Goal: Check status: Check status

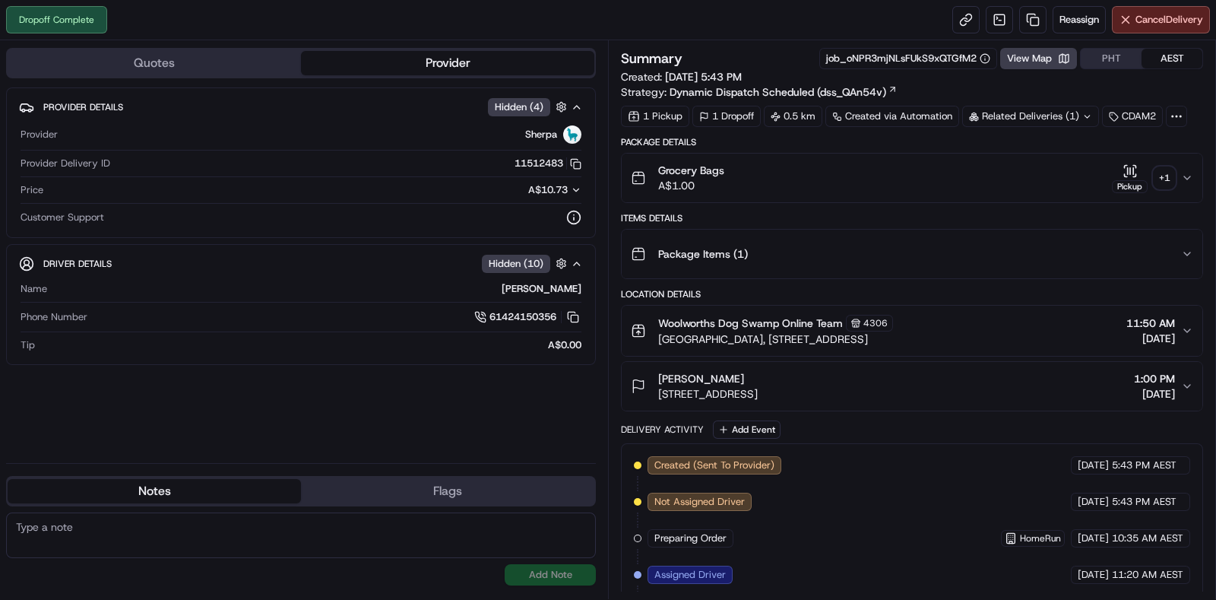
click at [1160, 180] on div "+ 1" at bounding box center [1164, 177] width 21 height 21
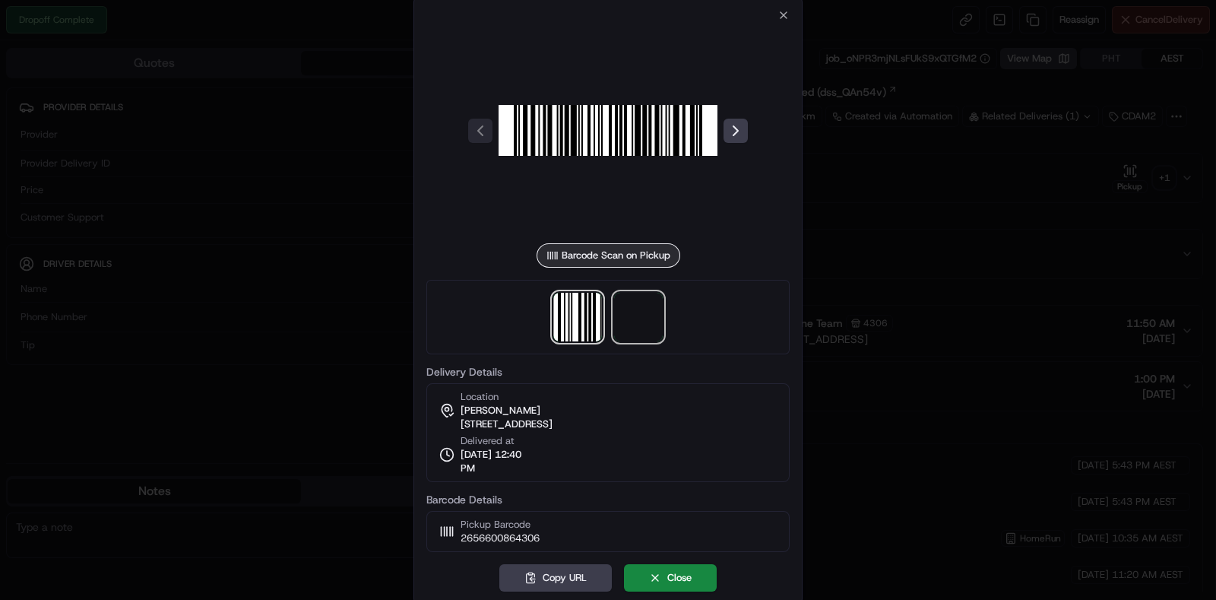
click at [641, 311] on span at bounding box center [638, 317] width 49 height 49
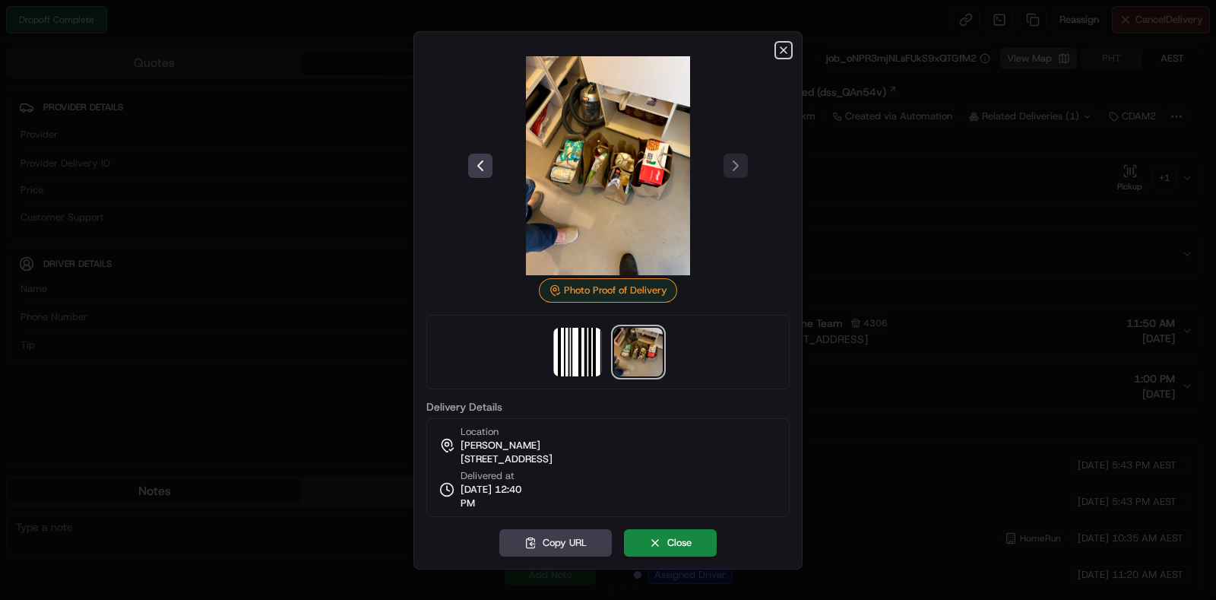
click at [780, 55] on icon "button" at bounding box center [783, 50] width 12 height 12
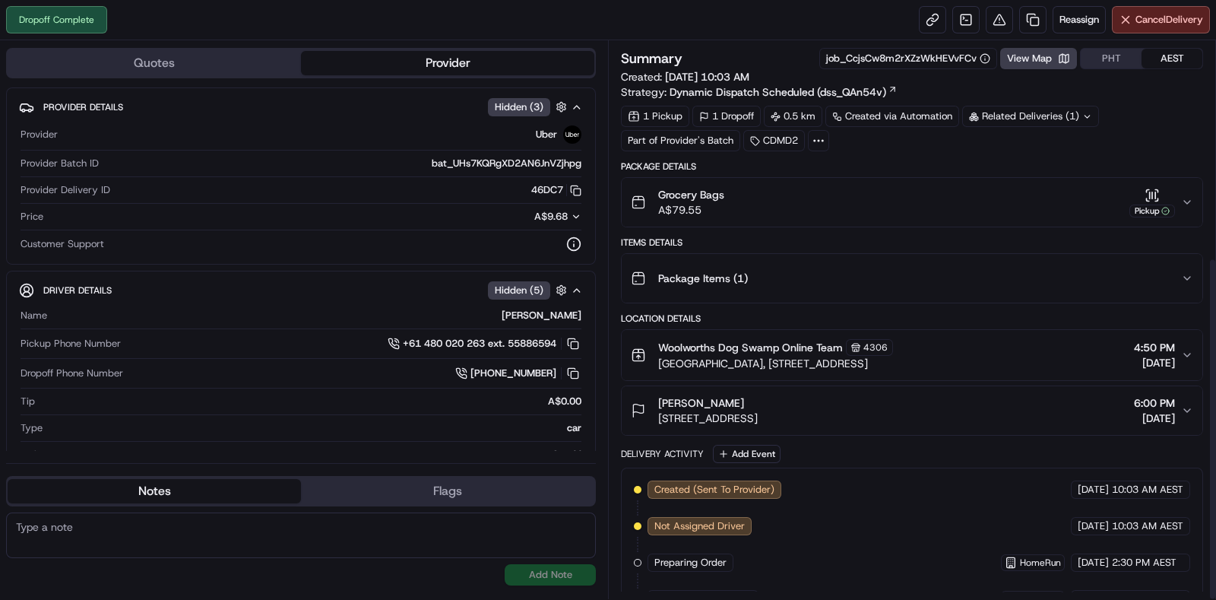
scroll to position [351, 0]
